Goal: Task Accomplishment & Management: Complete application form

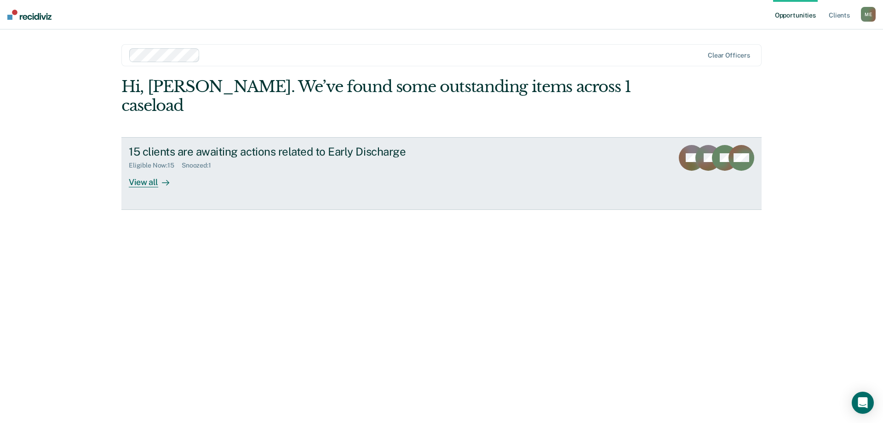
click at [155, 169] on div "View all" at bounding box center [155, 178] width 52 height 18
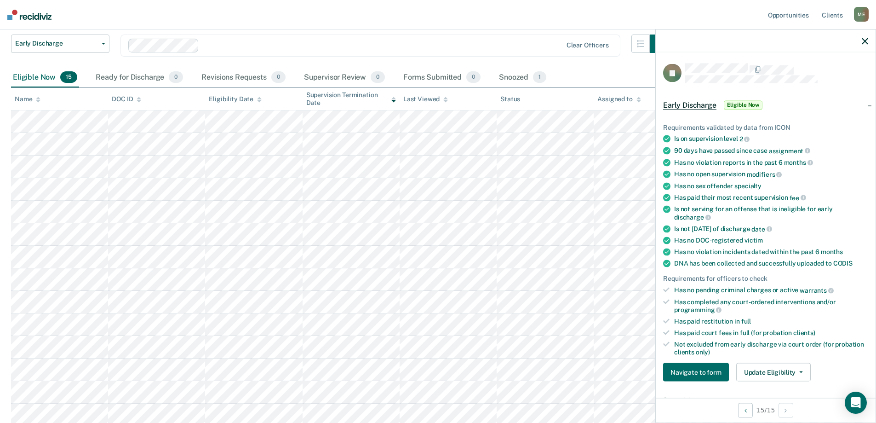
scroll to position [184, 0]
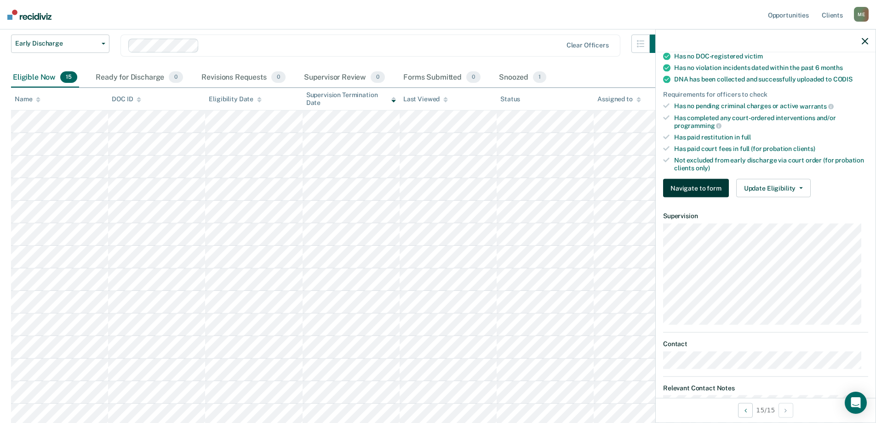
click at [711, 189] on button "Navigate to form" at bounding box center [696, 188] width 66 height 18
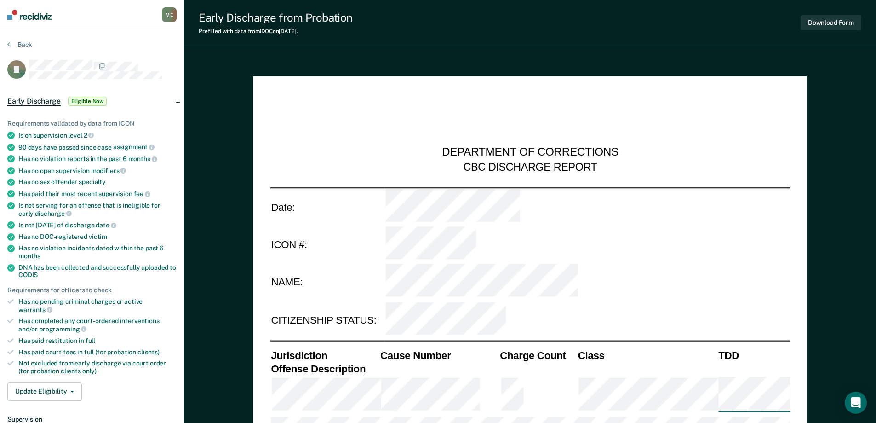
type textarea "x"
click at [24, 46] on button "Back" at bounding box center [19, 44] width 25 height 8
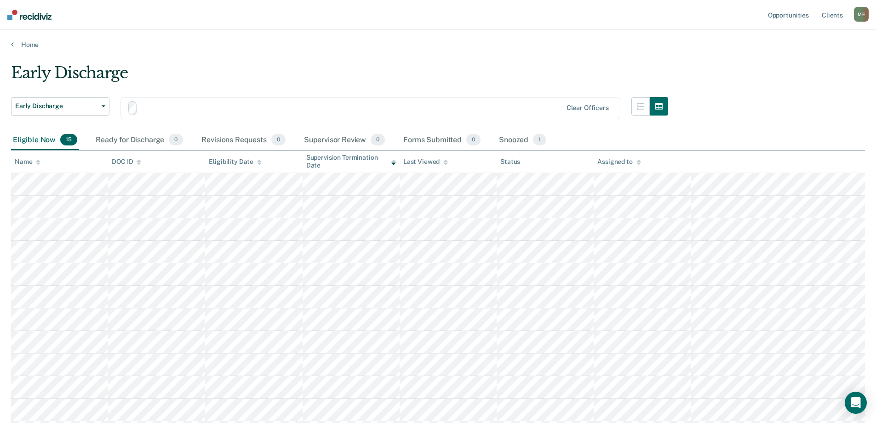
scroll to position [63, 0]
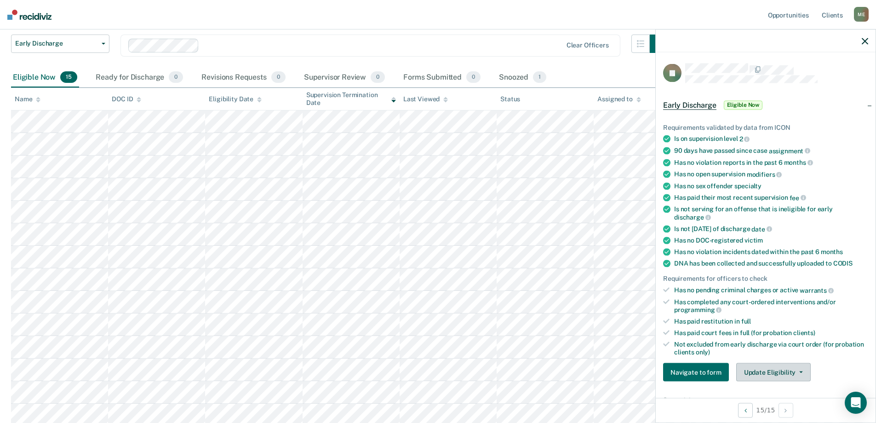
click at [797, 375] on button "Update Eligibility" at bounding box center [773, 372] width 75 height 18
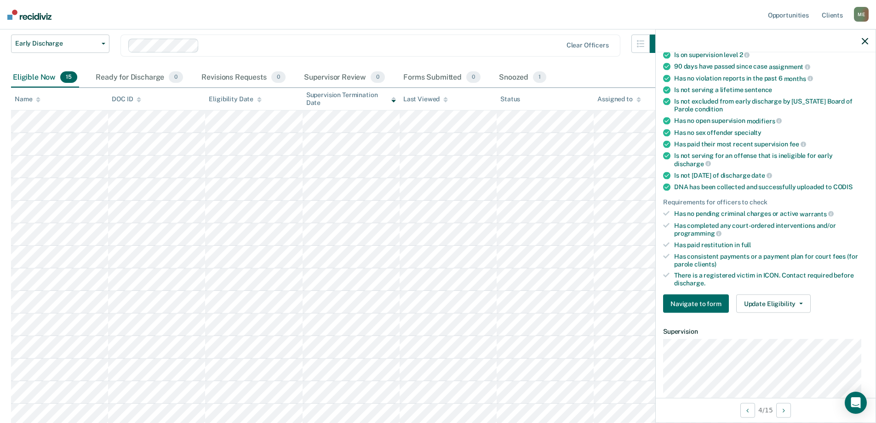
scroll to position [191, 0]
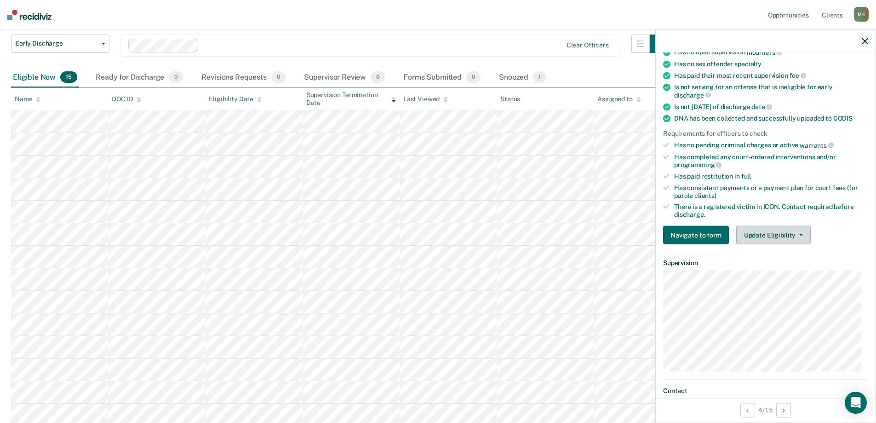
click at [796, 230] on button "Update Eligibility" at bounding box center [773, 234] width 75 height 18
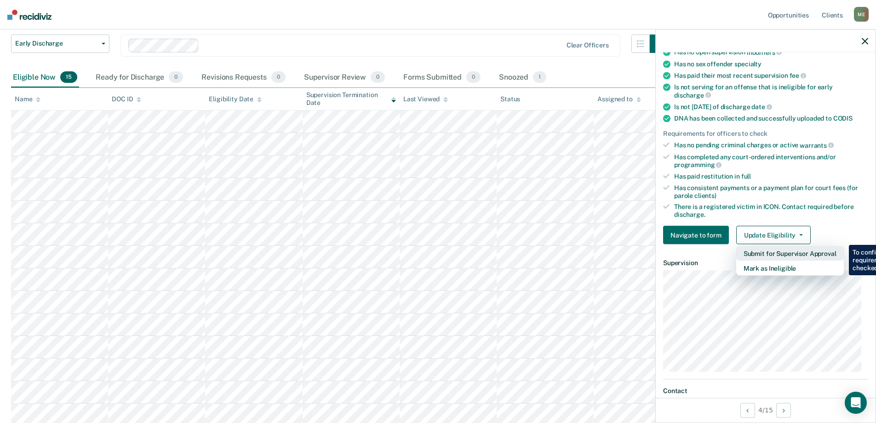
scroll to position [7, 0]
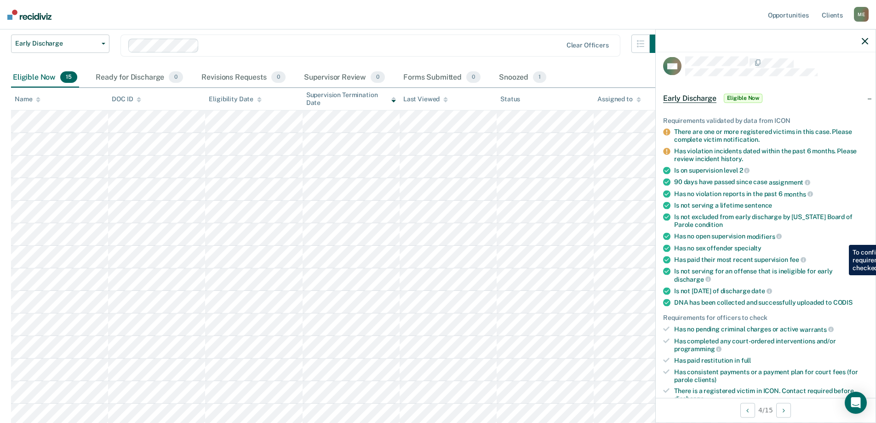
click at [667, 153] on icon at bounding box center [666, 151] width 7 height 7
click at [868, 40] on icon "button" at bounding box center [865, 41] width 6 height 6
